Goal: Find contact information: Find contact information

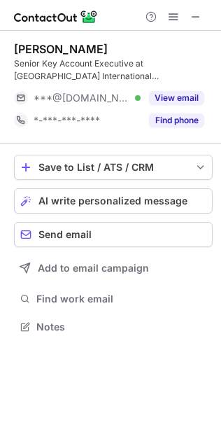
scroll to position [318, 221]
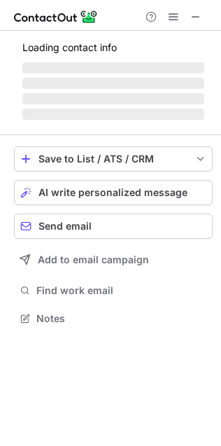
scroll to position [7, 7]
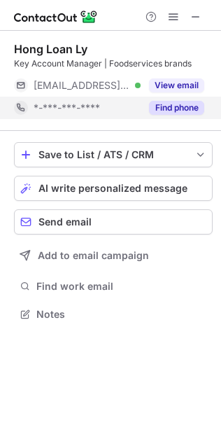
click at [193, 118] on div "Find phone" at bounding box center [173, 108] width 64 height 22
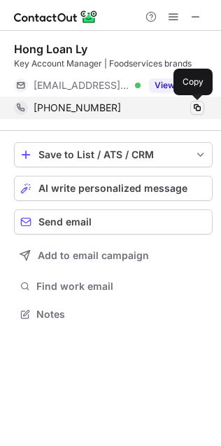
click at [196, 111] on span at bounding box center [197, 107] width 11 height 11
click at [196, 102] on span at bounding box center [197, 107] width 11 height 11
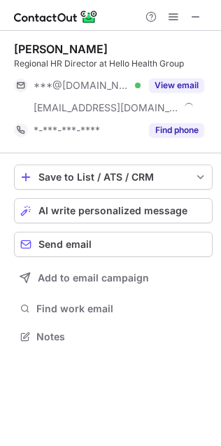
scroll to position [327, 221]
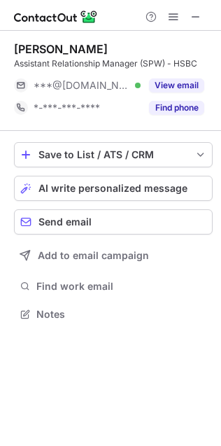
scroll to position [7, 7]
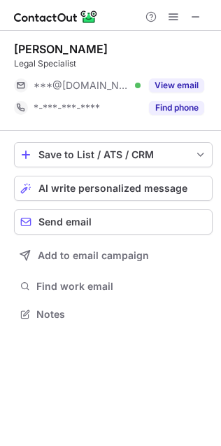
scroll to position [7, 7]
click at [204, 15] on div at bounding box center [173, 16] width 67 height 17
click at [203, 15] on button at bounding box center [196, 16] width 17 height 17
